Goal: Transaction & Acquisition: Purchase product/service

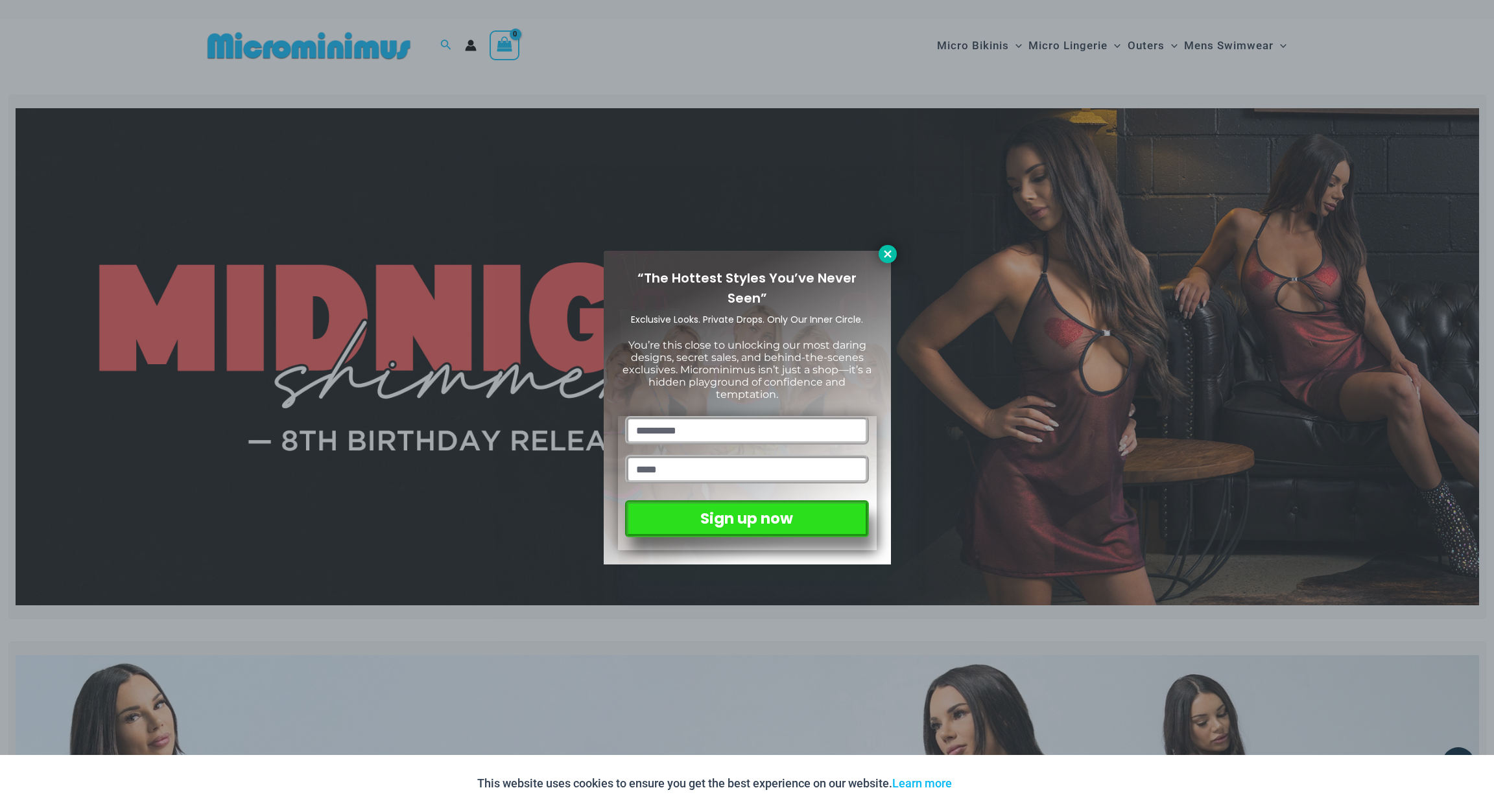
click at [892, 253] on icon at bounding box center [887, 254] width 12 height 12
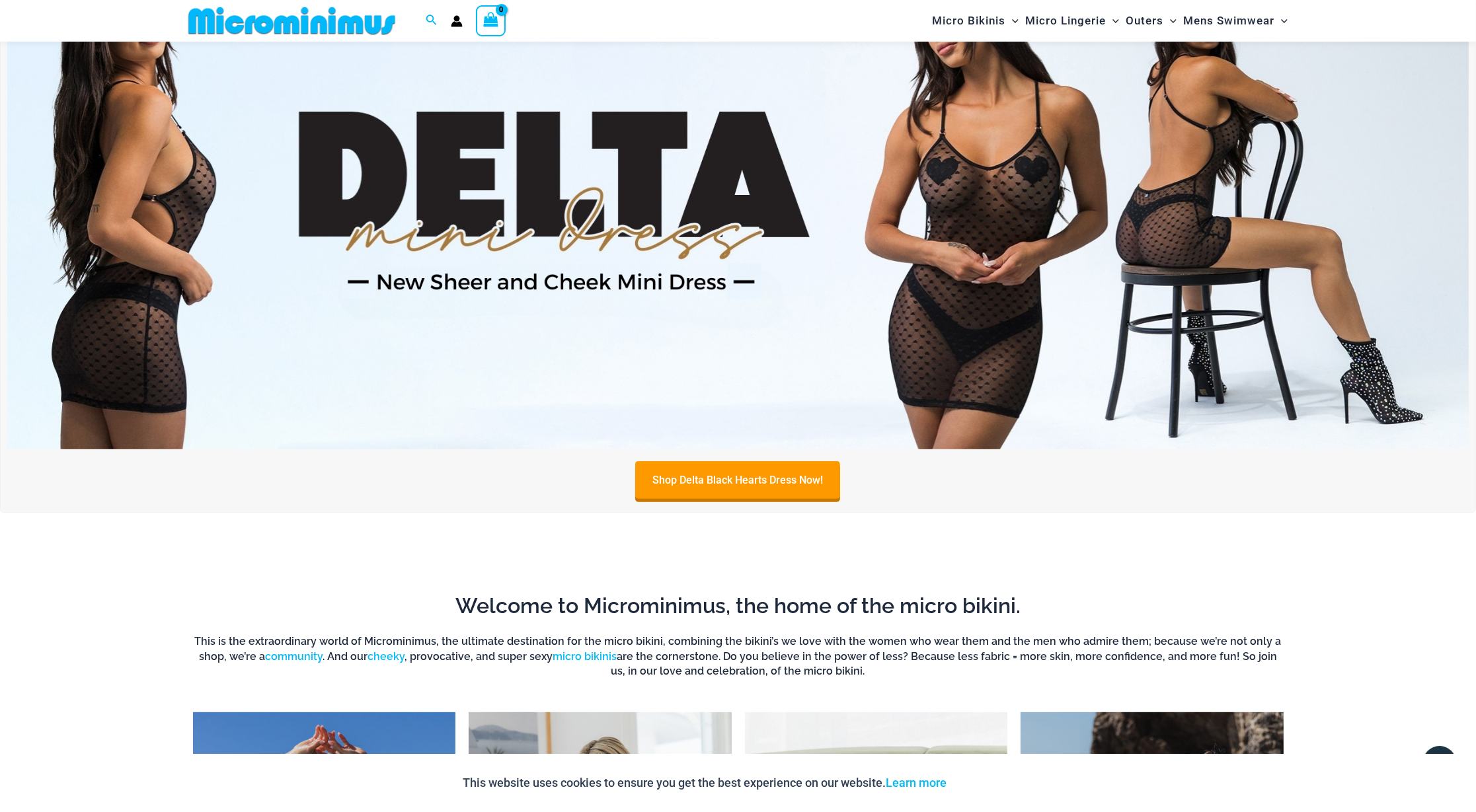
scroll to position [734, 0]
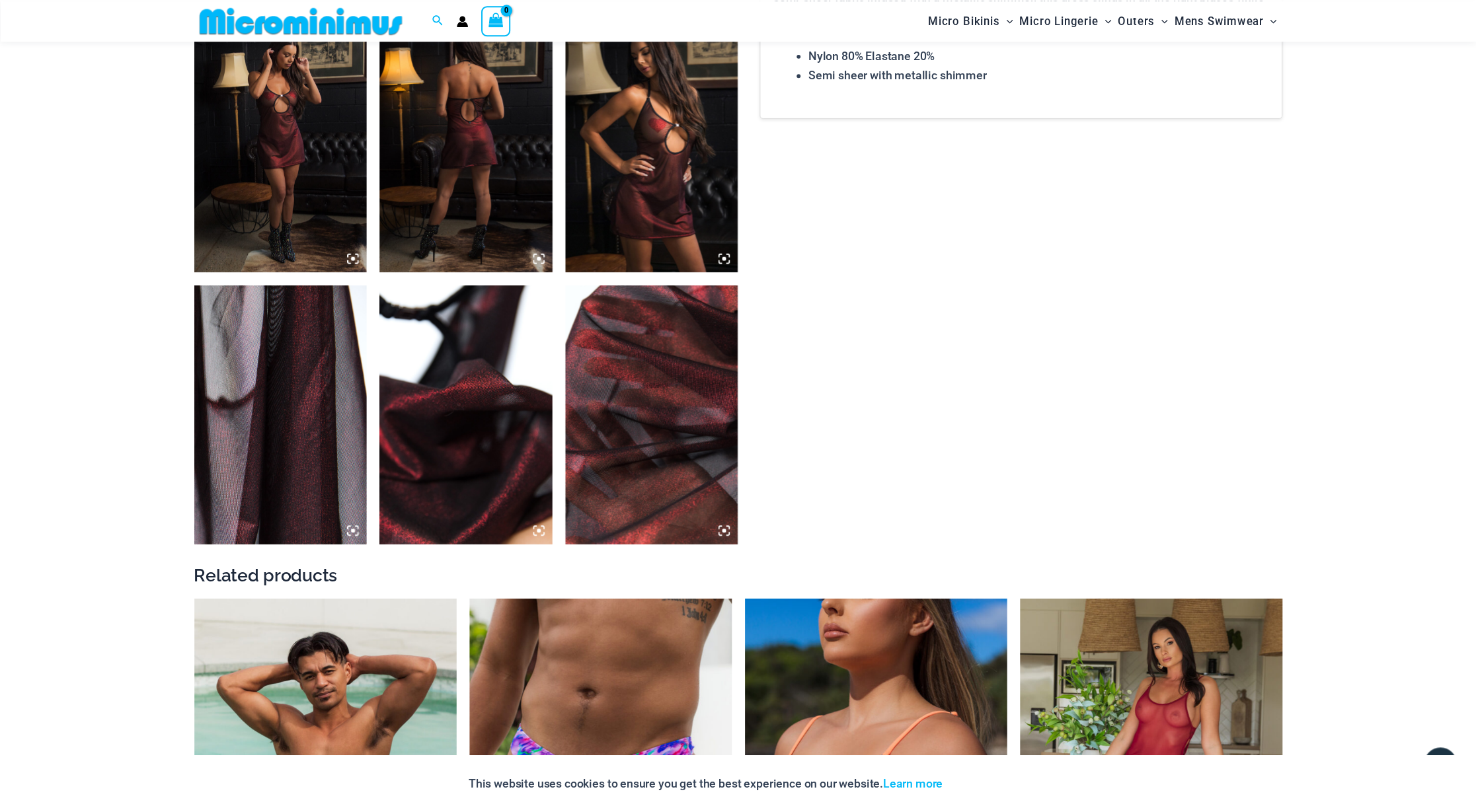
scroll to position [1438, 0]
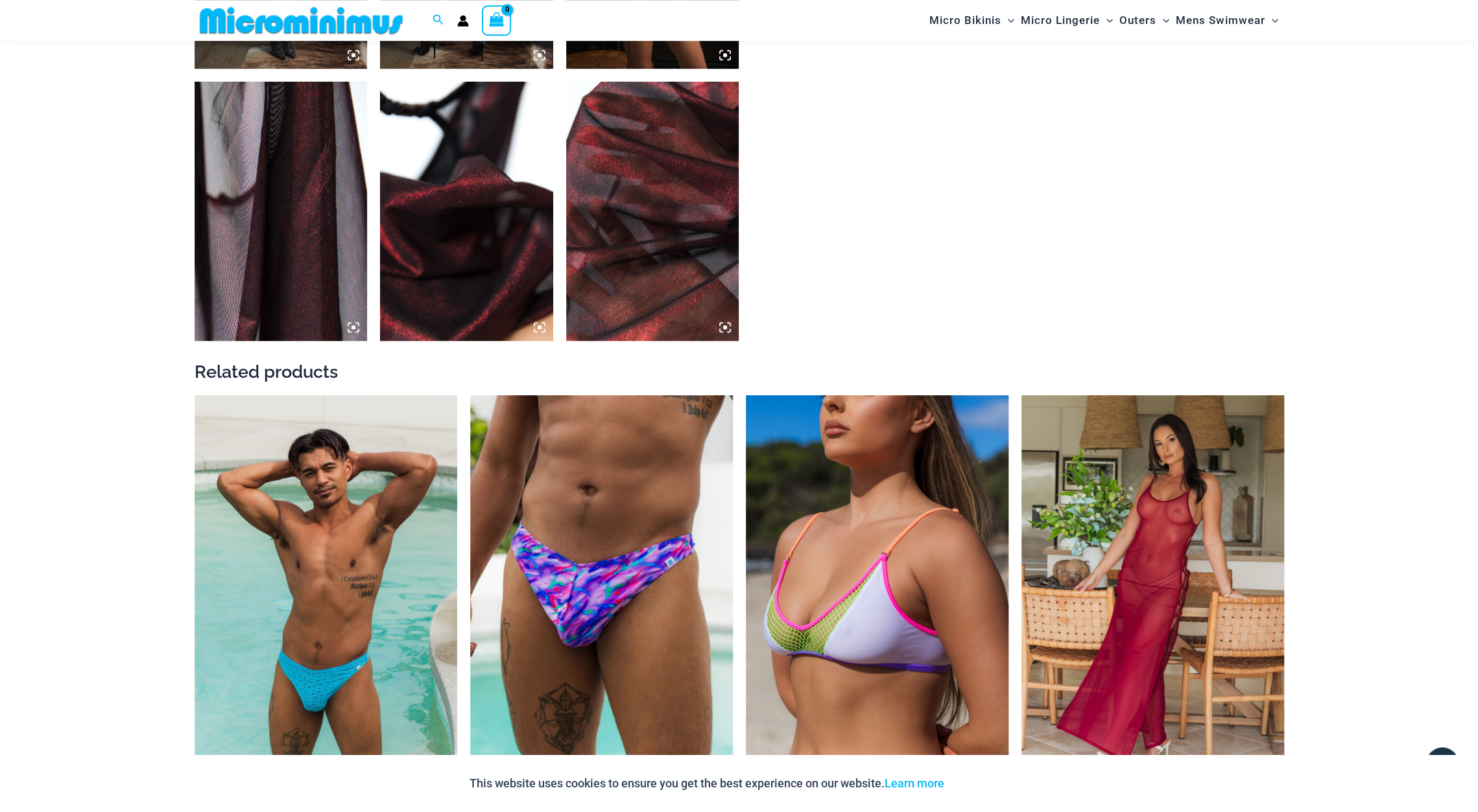
click at [708, 167] on img at bounding box center [652, 211] width 173 height 259
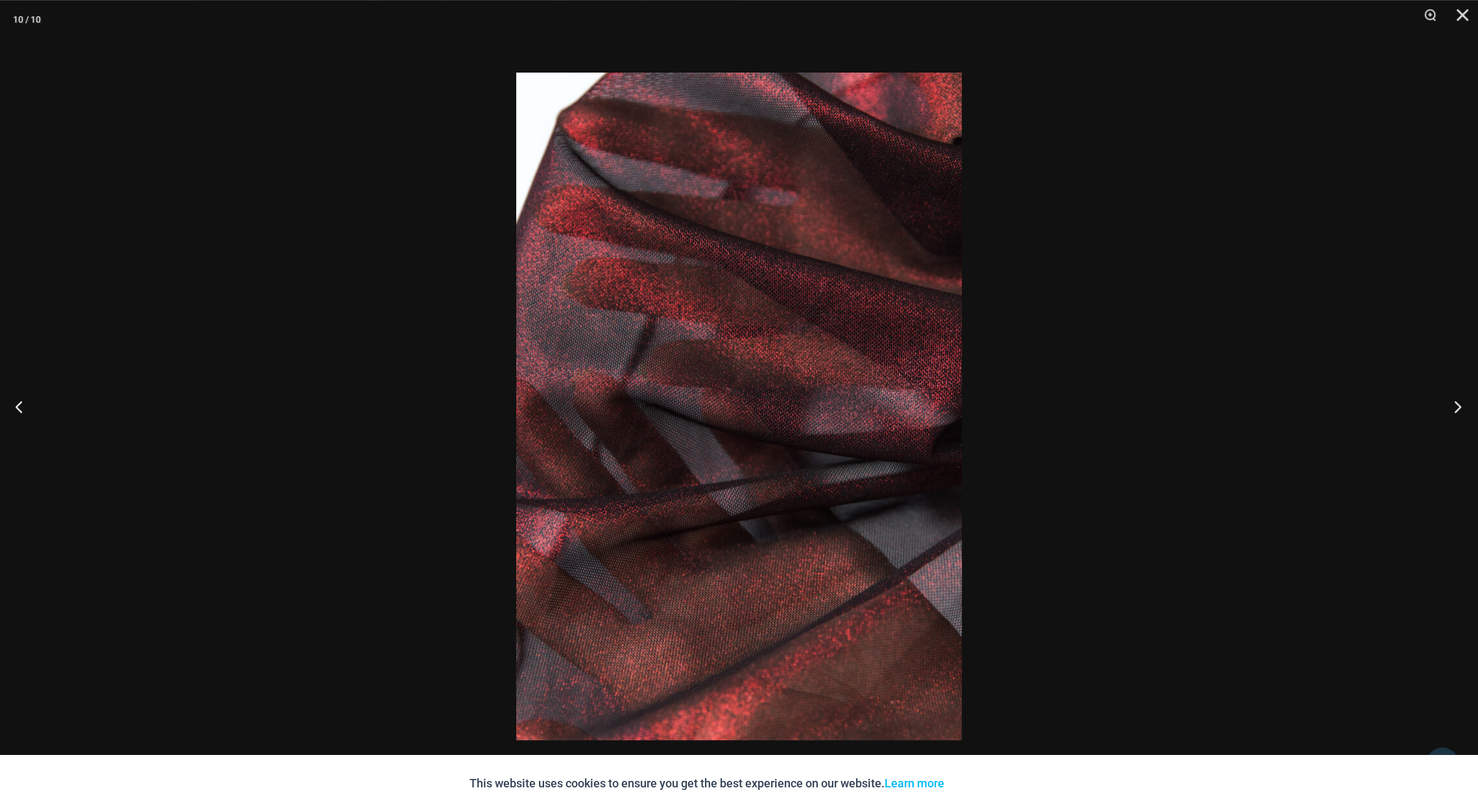
click at [1456, 402] on button "Next" at bounding box center [1454, 406] width 48 height 65
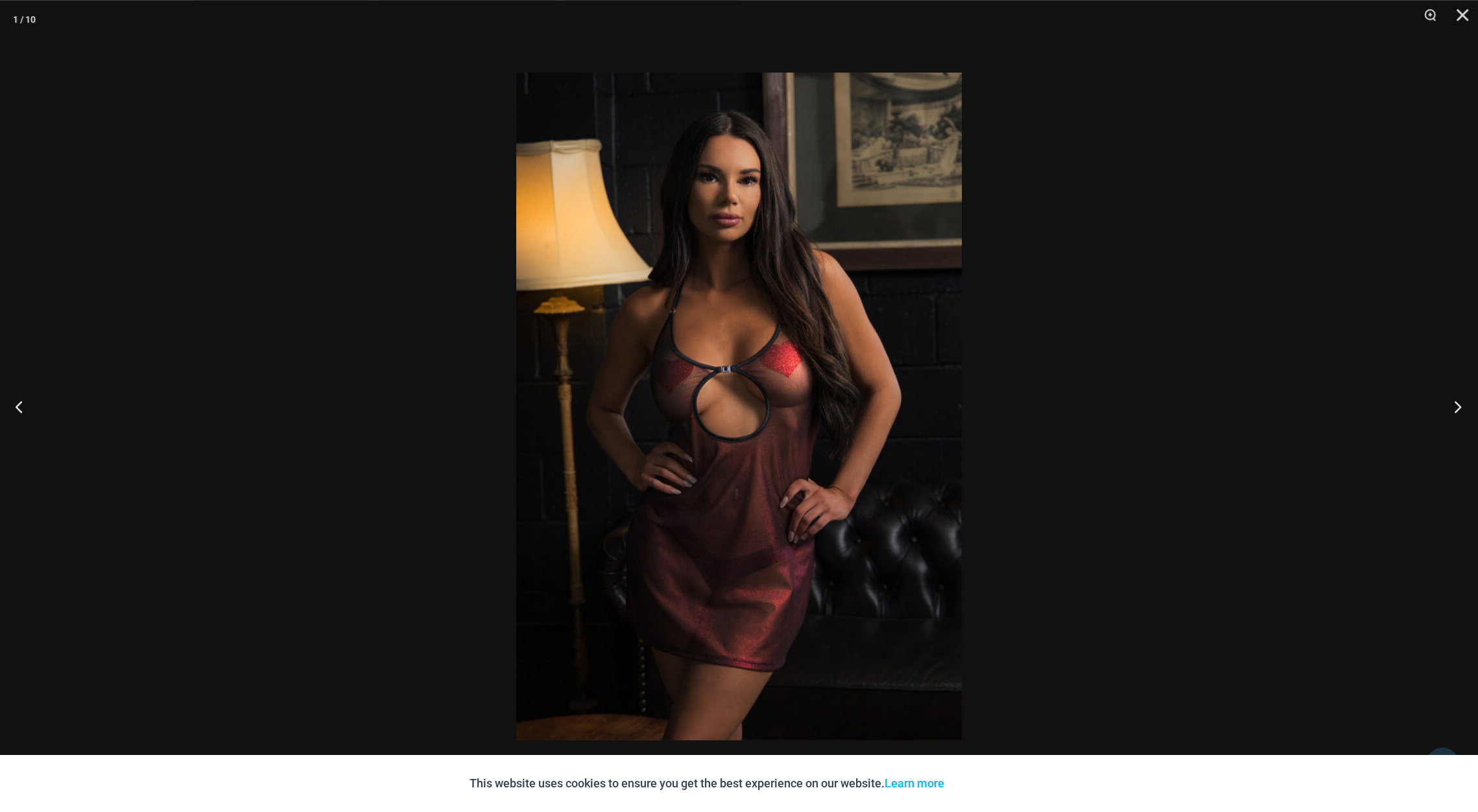
click at [1455, 409] on button "Next" at bounding box center [1454, 406] width 48 height 65
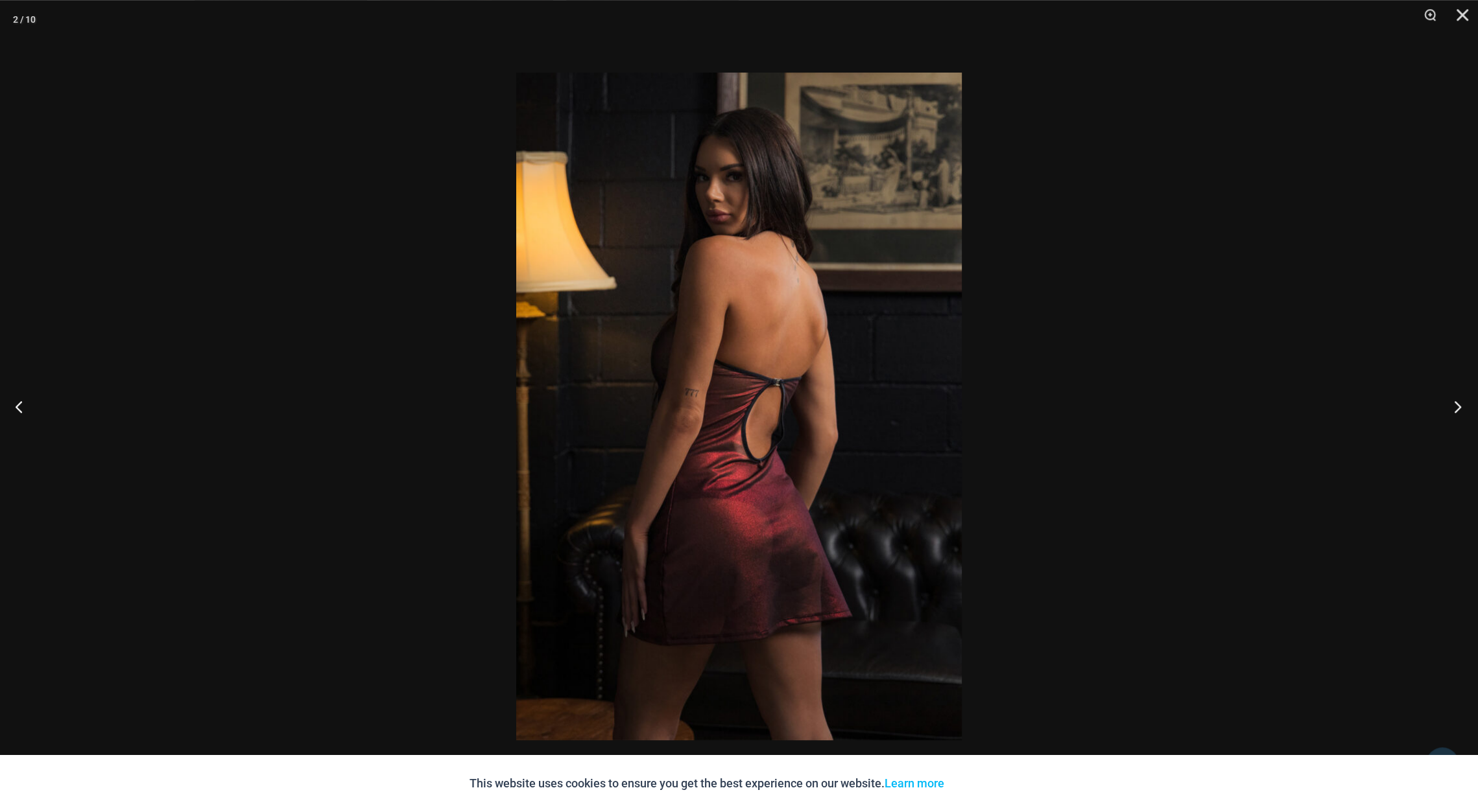
click at [1458, 408] on button "Next" at bounding box center [1454, 406] width 48 height 65
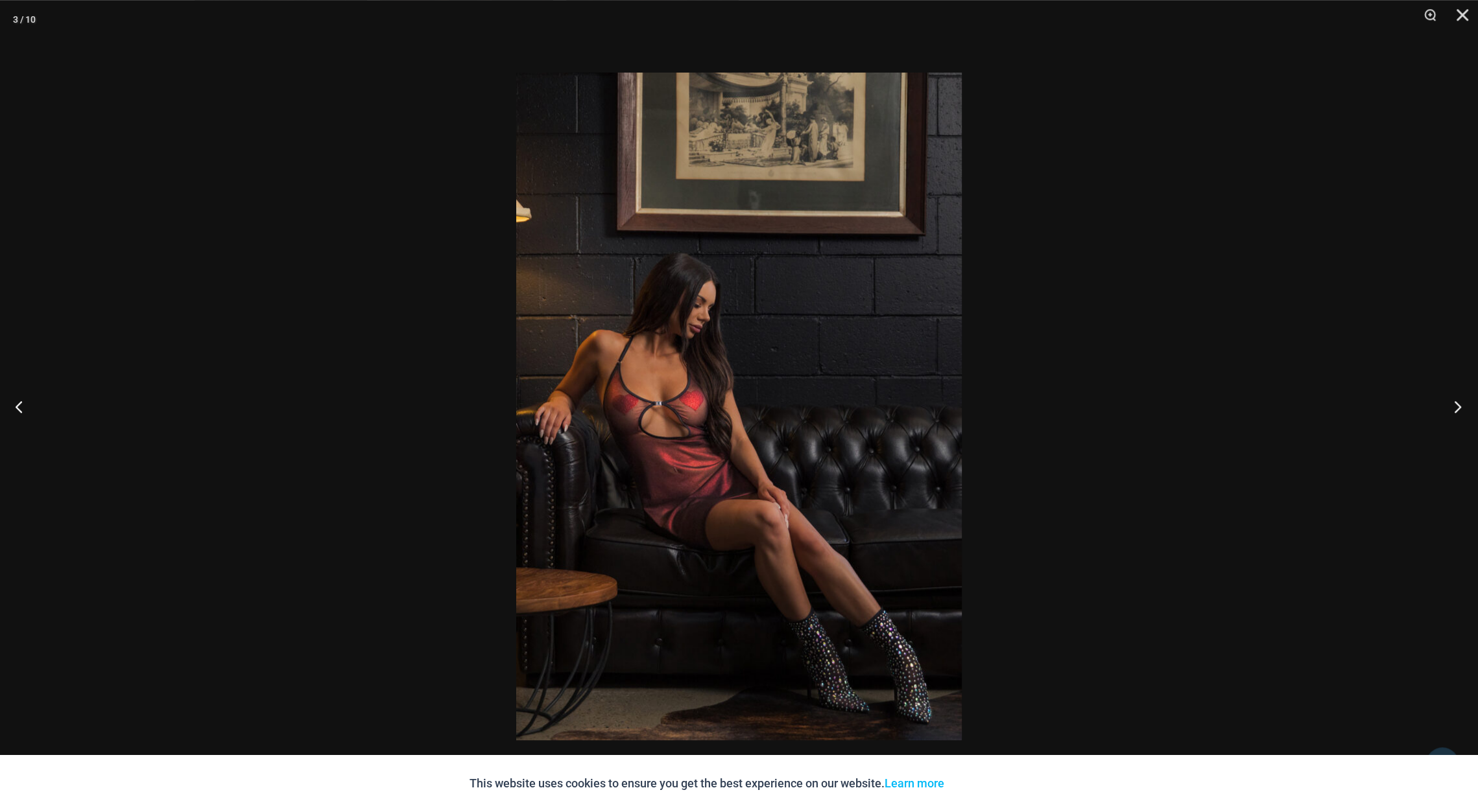
click at [1458, 408] on button "Next" at bounding box center [1454, 406] width 48 height 65
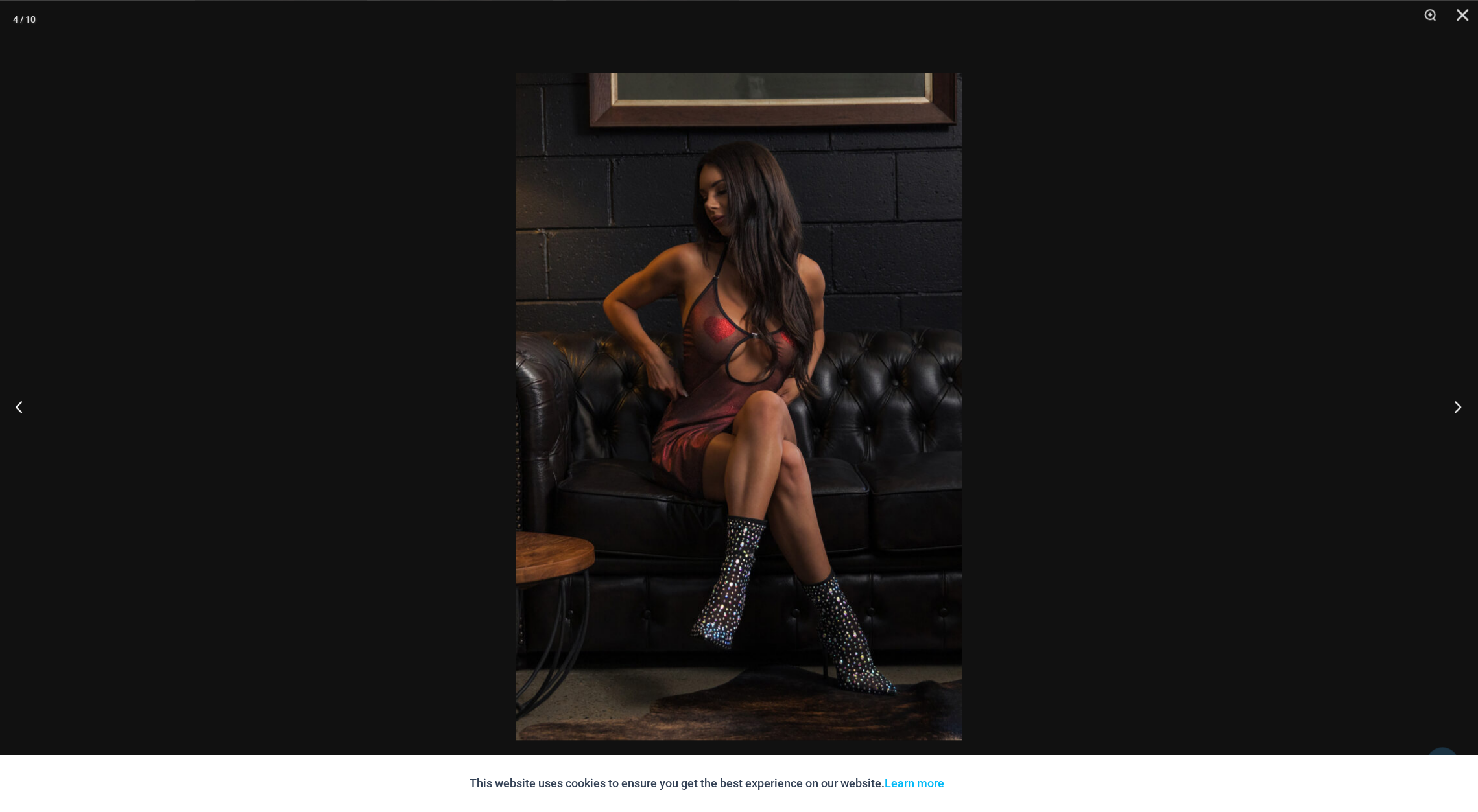
click at [1458, 408] on button "Next" at bounding box center [1454, 406] width 48 height 65
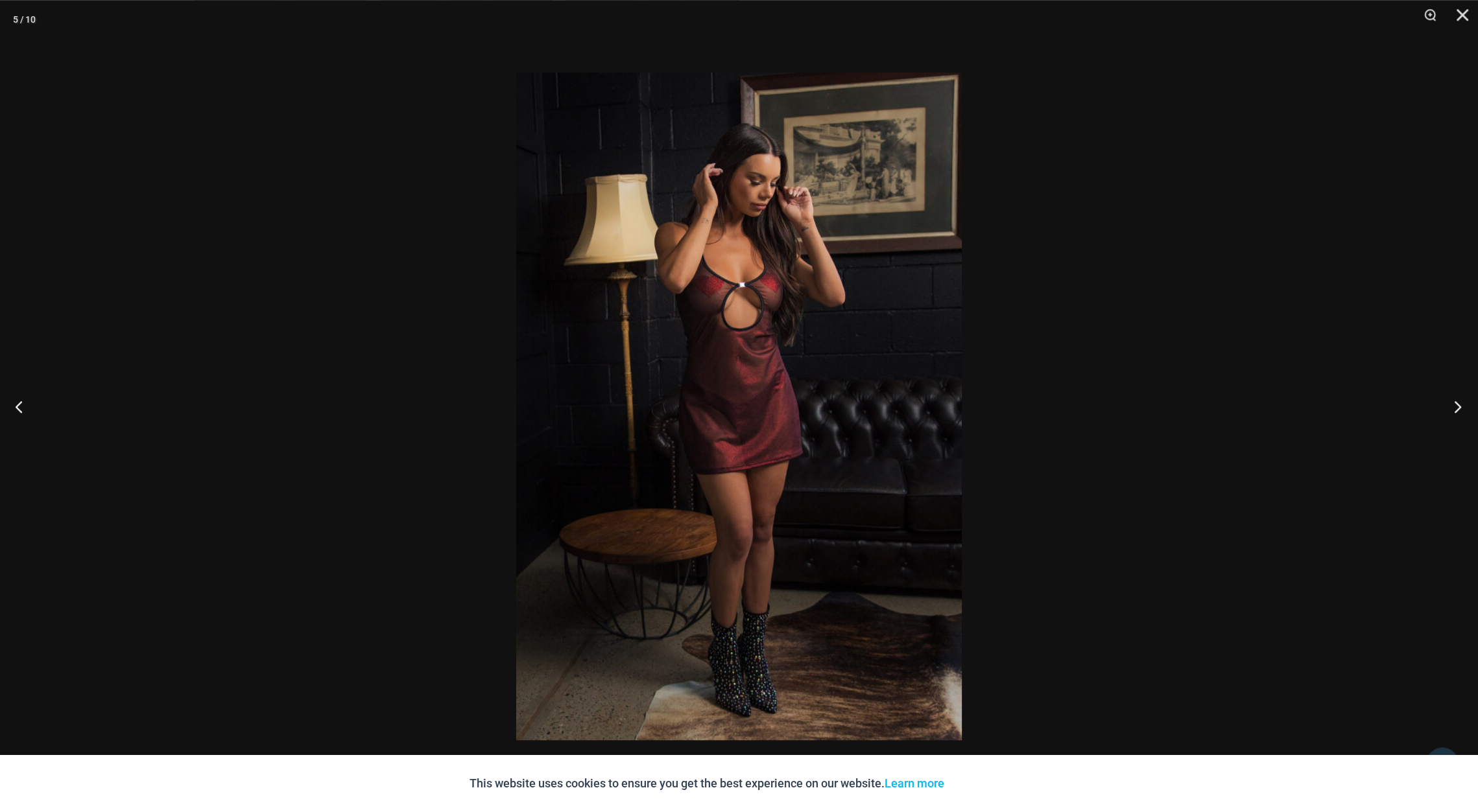
click at [1458, 408] on button "Next" at bounding box center [1454, 406] width 48 height 65
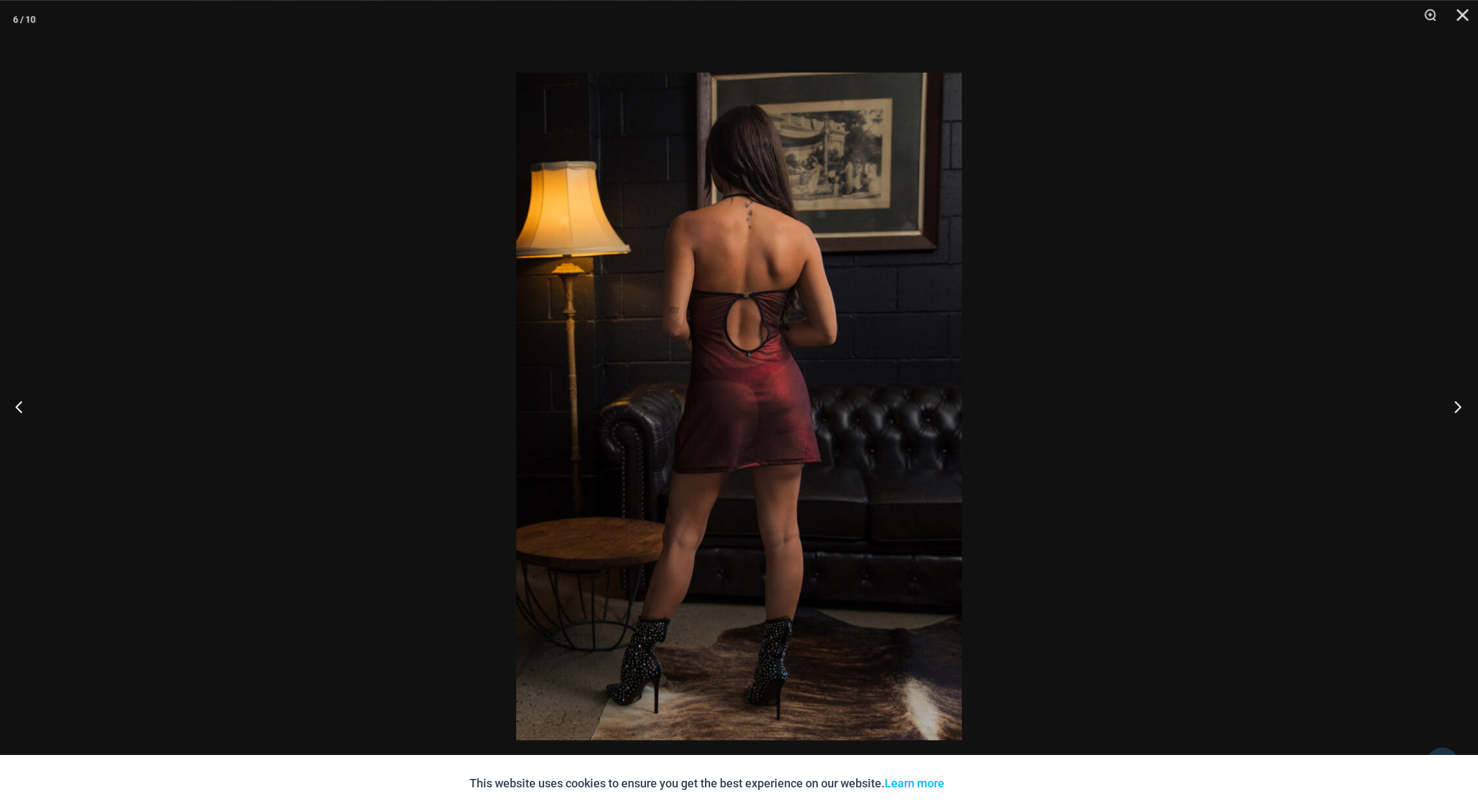
click at [1464, 410] on button "Next" at bounding box center [1454, 406] width 48 height 65
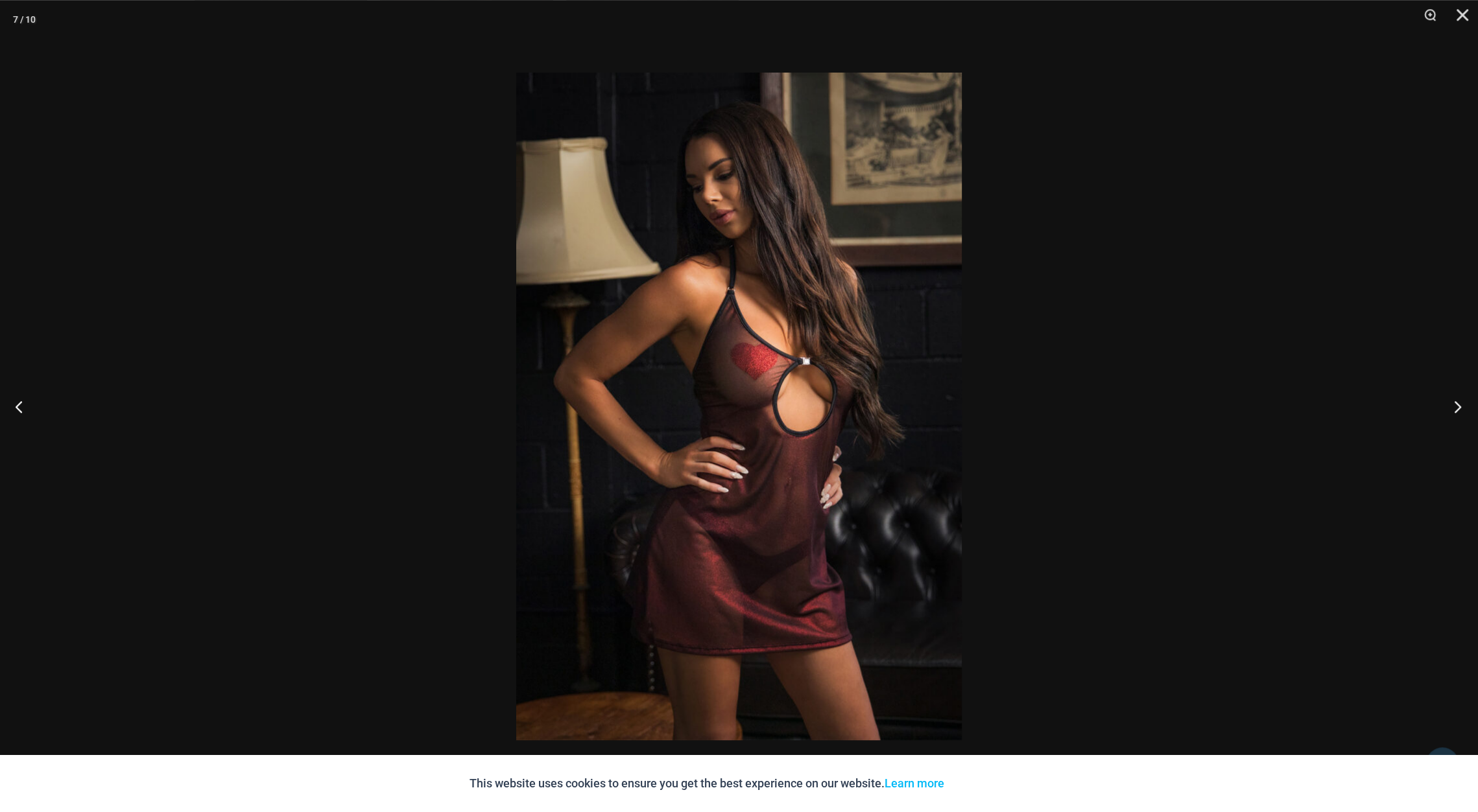
click at [1456, 401] on button "Next" at bounding box center [1454, 406] width 48 height 65
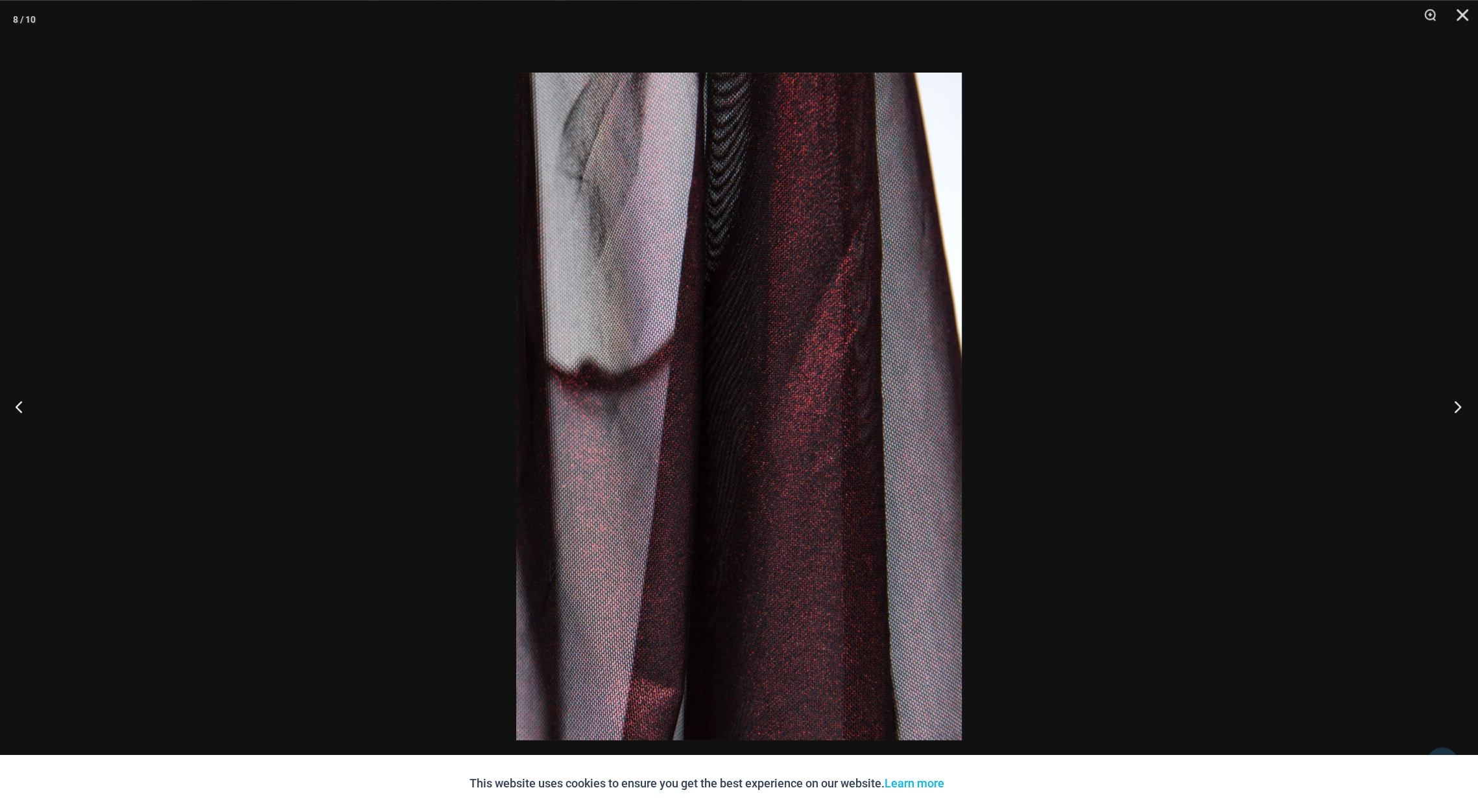
click at [1456, 401] on button "Next" at bounding box center [1454, 406] width 48 height 65
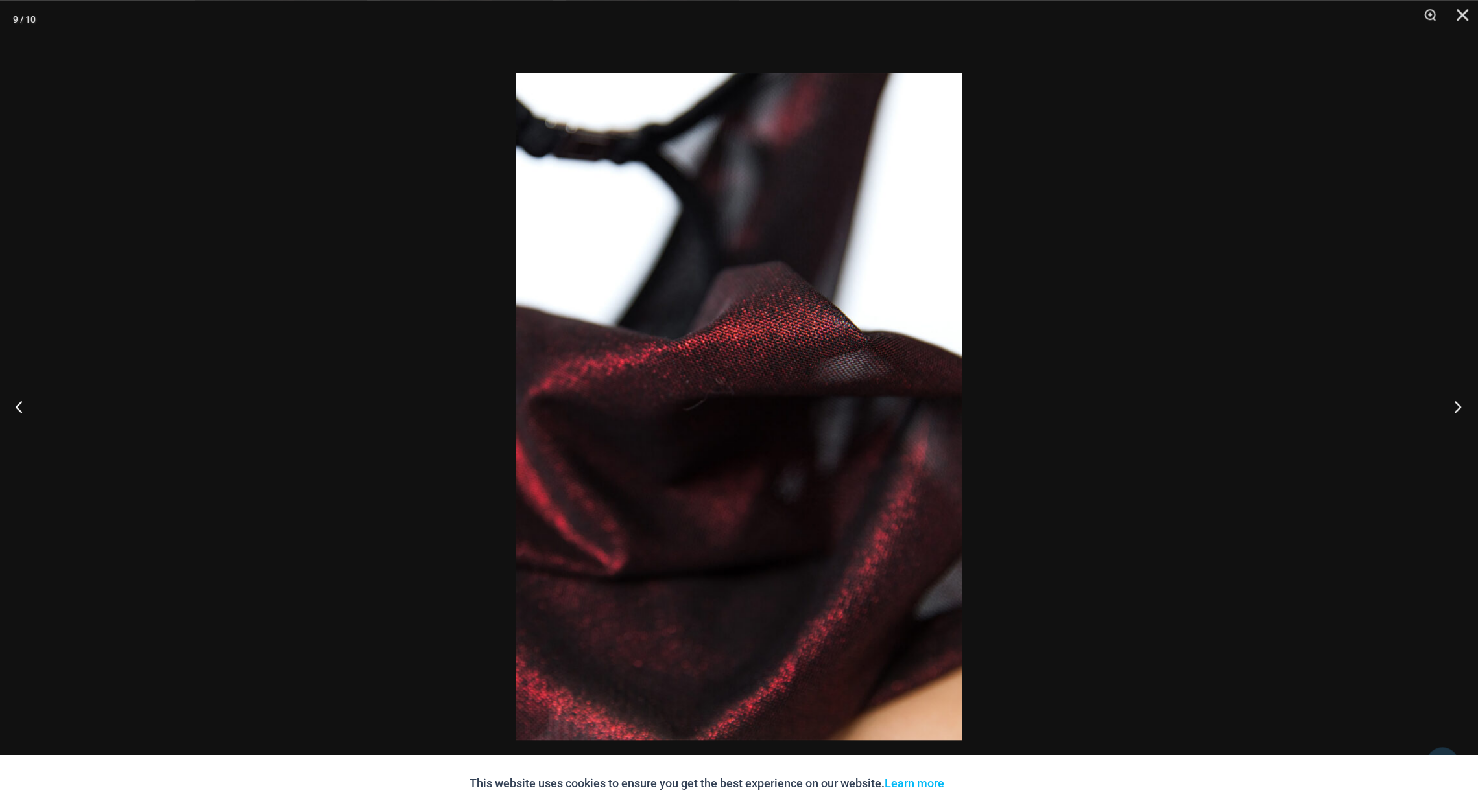
click at [1456, 401] on button "Next" at bounding box center [1454, 406] width 48 height 65
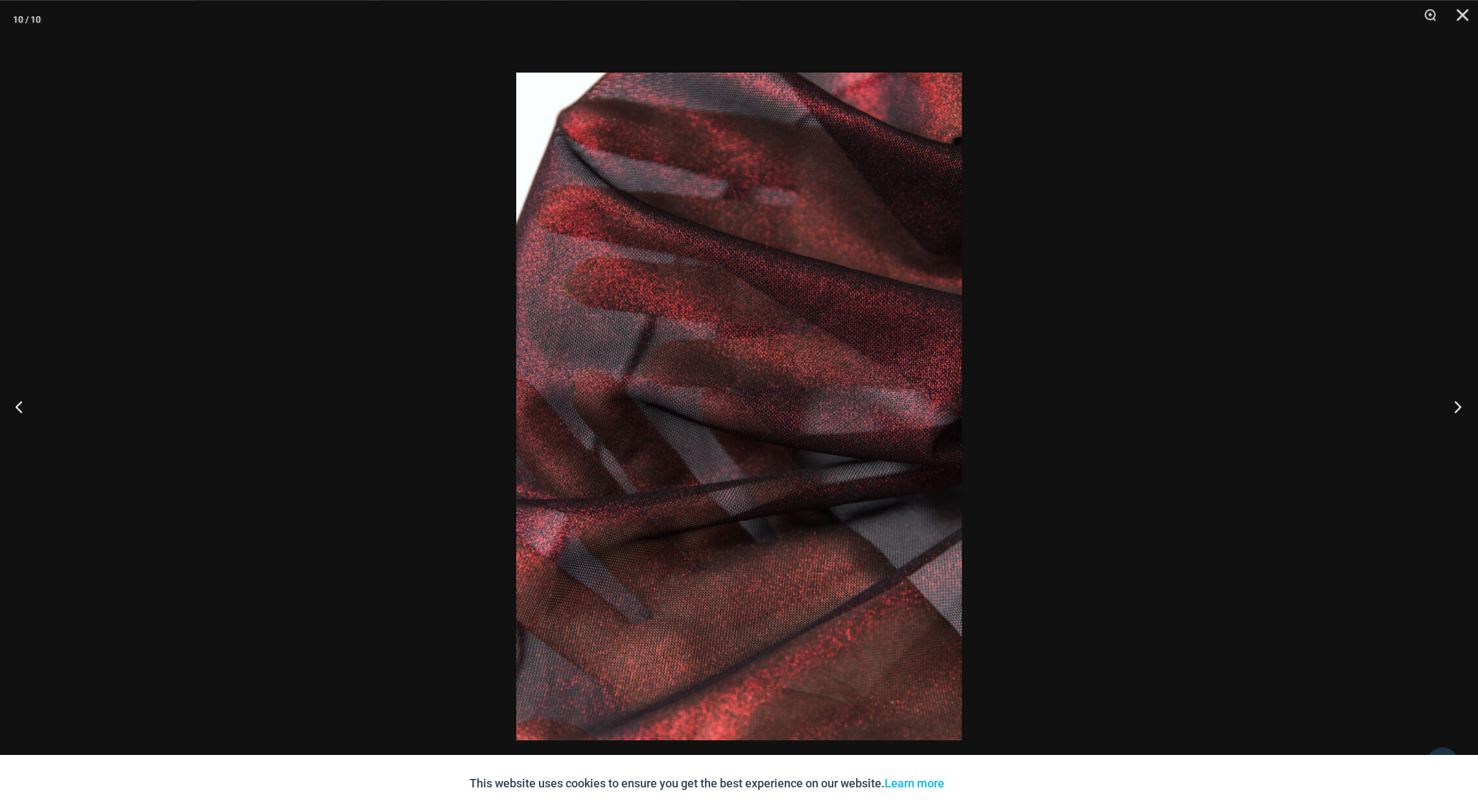
click at [1456, 401] on button "Next" at bounding box center [1454, 406] width 48 height 65
